Goal: Information Seeking & Learning: Find specific fact

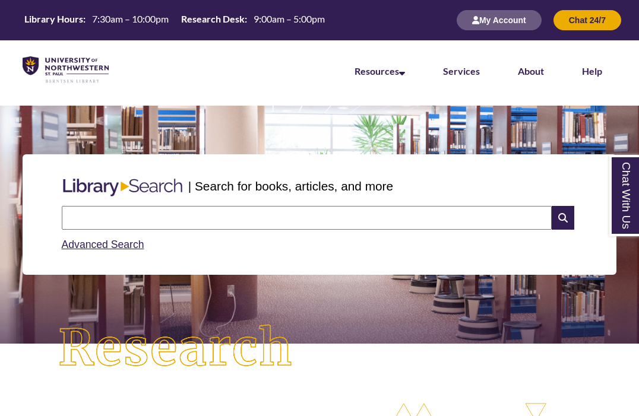
click at [274, 217] on input "text" at bounding box center [307, 218] width 490 height 24
type input "**********"
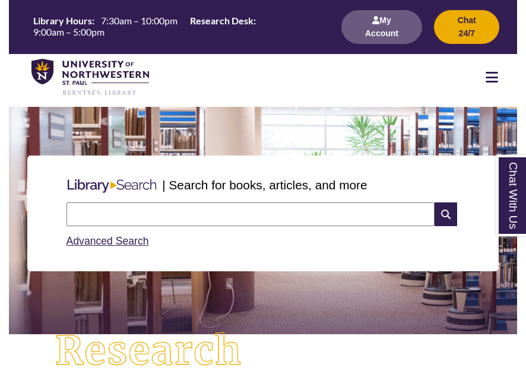
click at [116, 219] on input "text" at bounding box center [251, 215] width 368 height 24
type input "****"
